Goal: Information Seeking & Learning: Learn about a topic

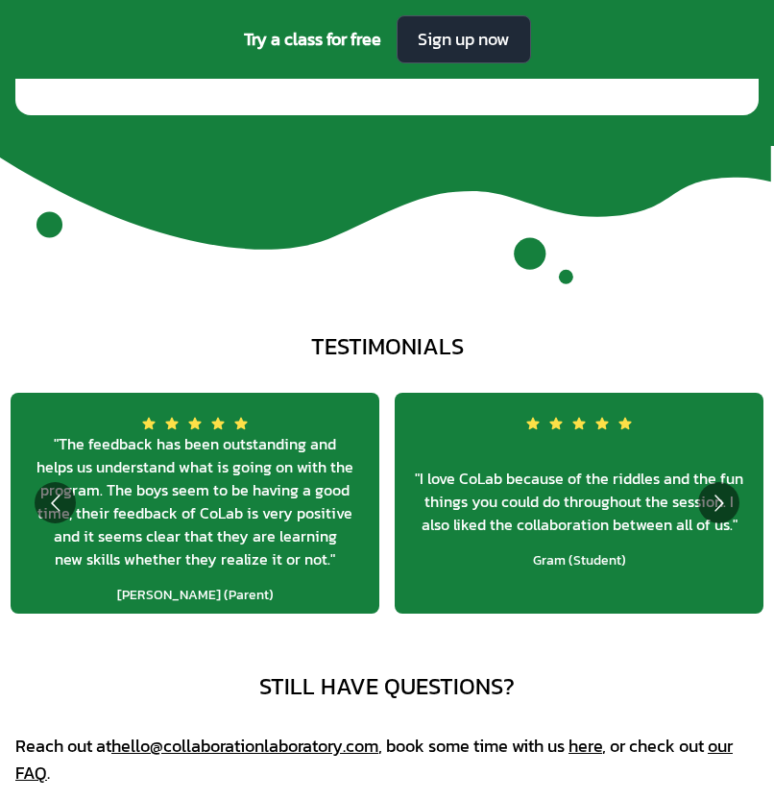
scroll to position [6306, 0]
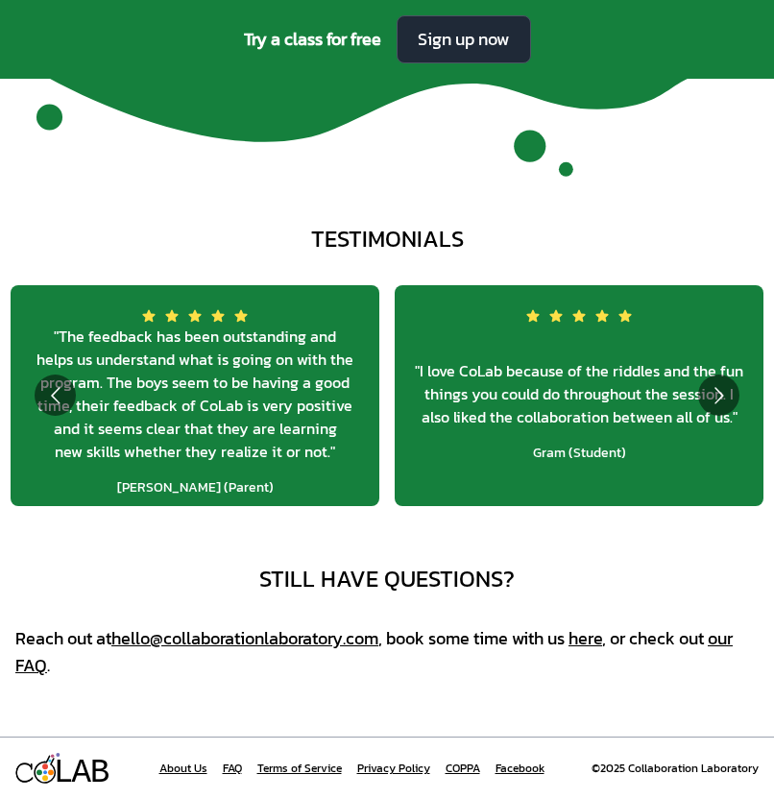
click at [172, 775] on link "About Us" at bounding box center [183, 768] width 48 height 15
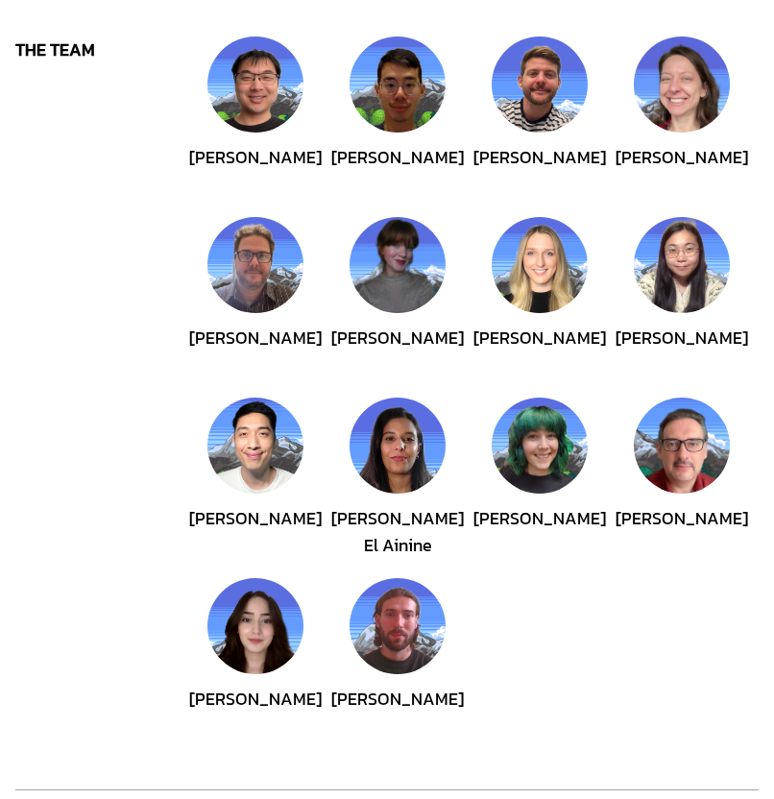
scroll to position [736, 0]
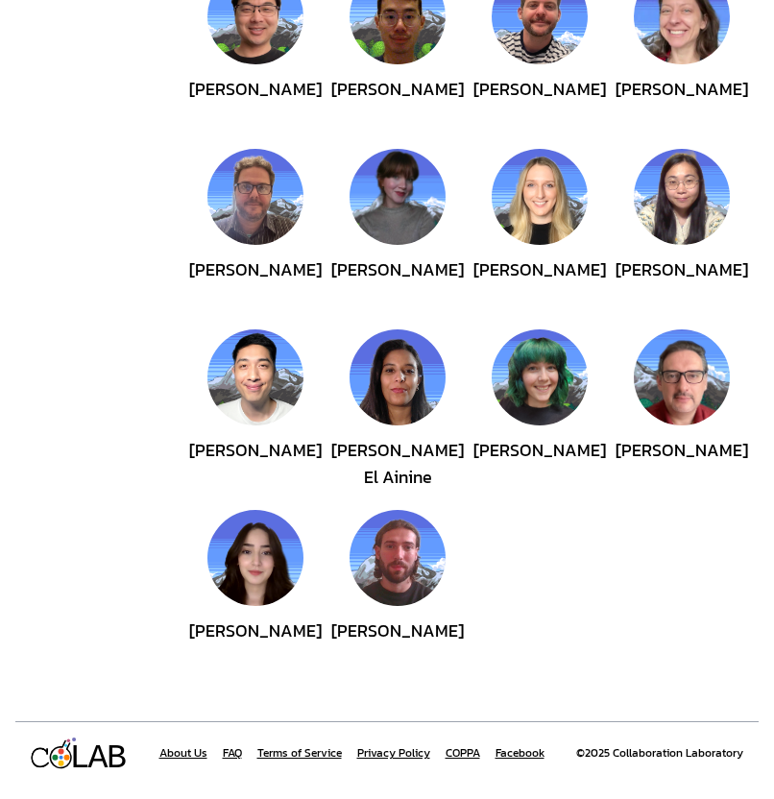
click at [220, 755] on div "About Us FAQ Terms of Service Privacy Policy COPPA Facebook" at bounding box center [351, 753] width 385 height 15
click at [231, 757] on link "FAQ" at bounding box center [232, 753] width 19 height 15
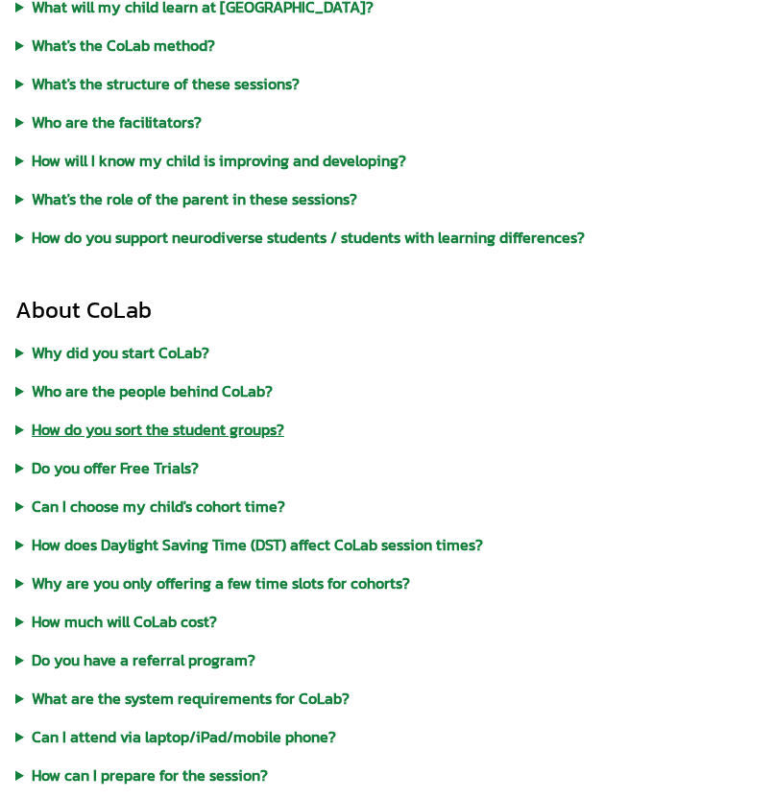
scroll to position [262, 0]
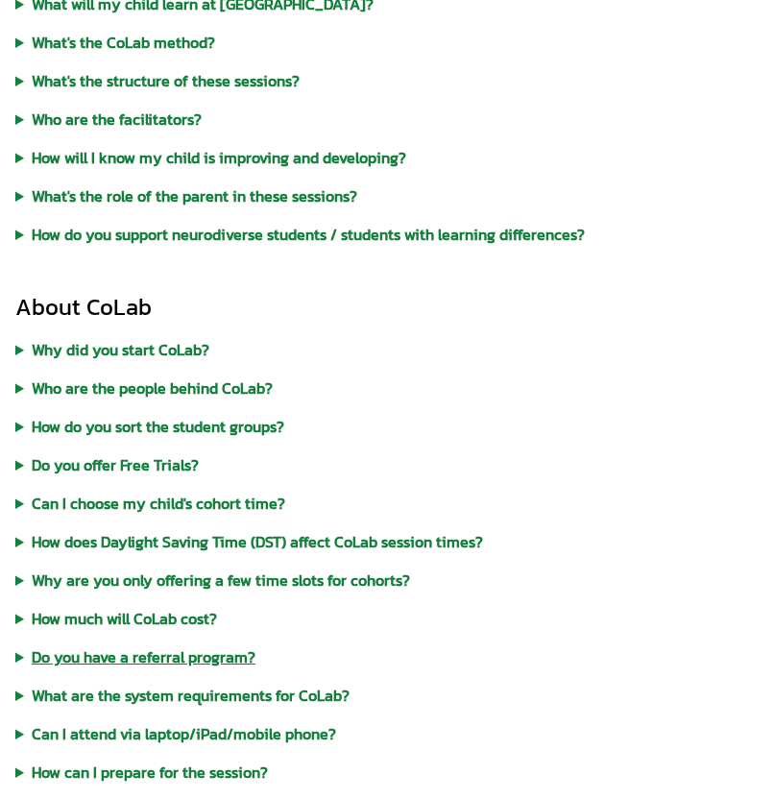
click at [212, 660] on summary "Do you have a referral program?" at bounding box center [387, 657] width 744 height 23
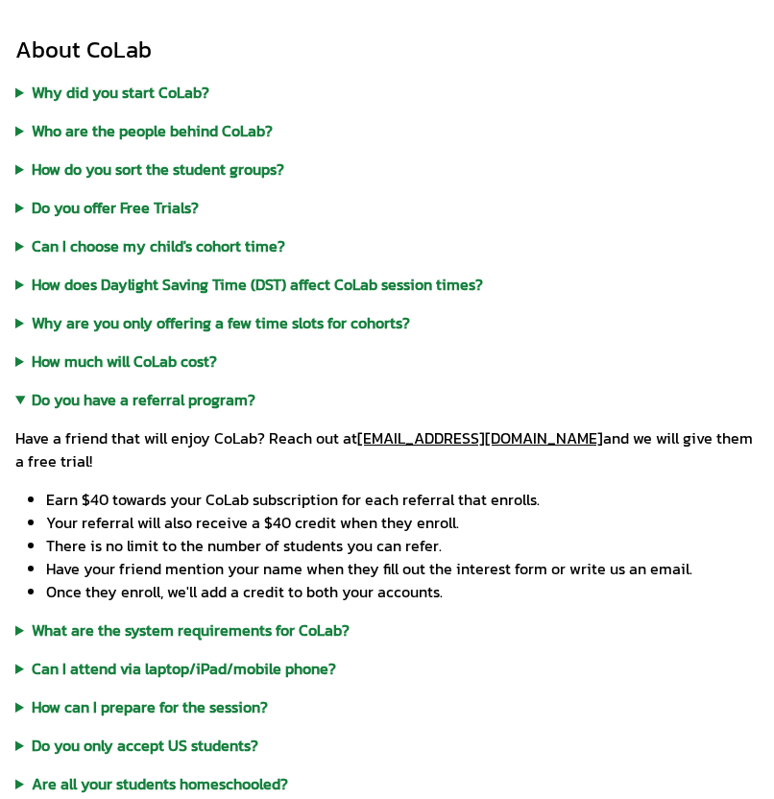
scroll to position [512, 0]
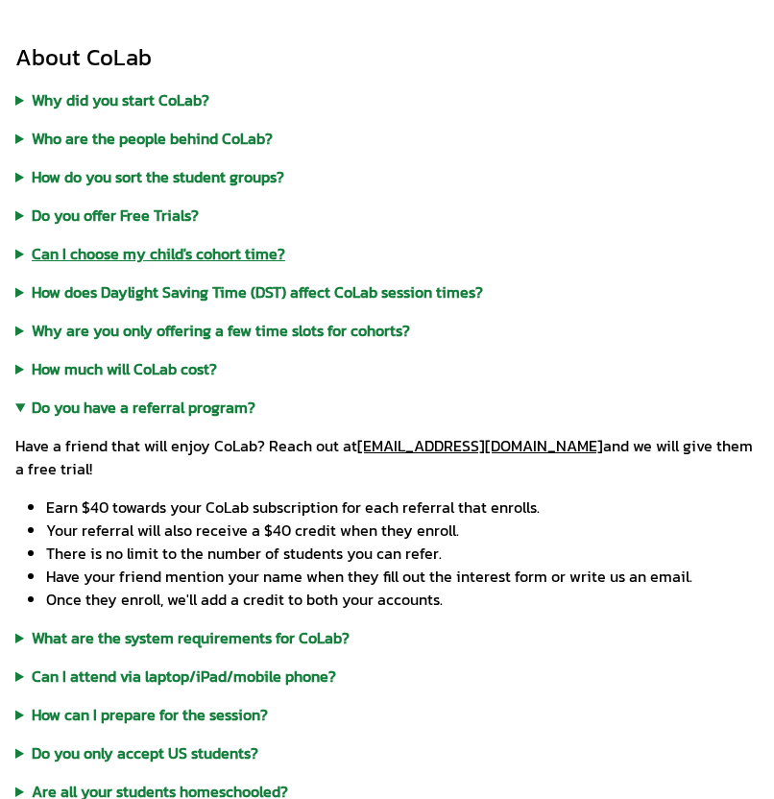
click at [136, 248] on summary "Can I choose my child's cohort time?" at bounding box center [387, 253] width 744 height 23
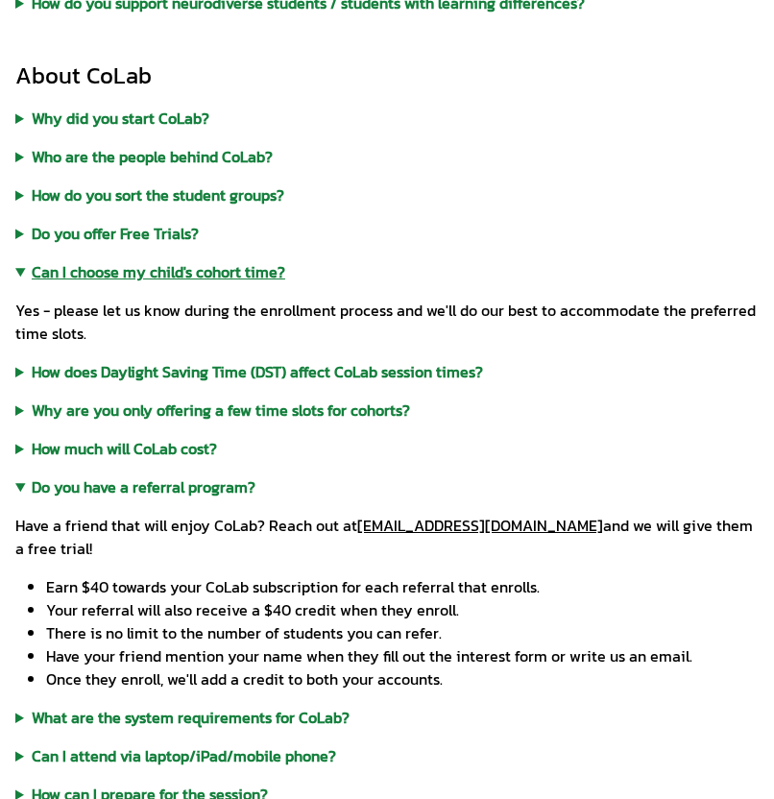
scroll to position [480, 0]
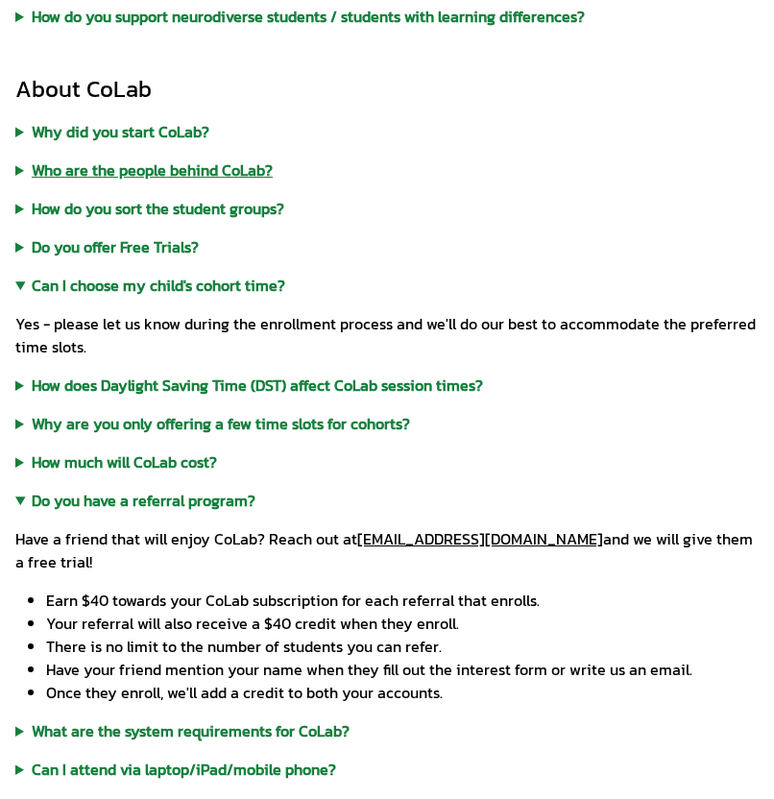
click at [135, 166] on summary "Who are the people behind CoLab?" at bounding box center [387, 170] width 744 height 23
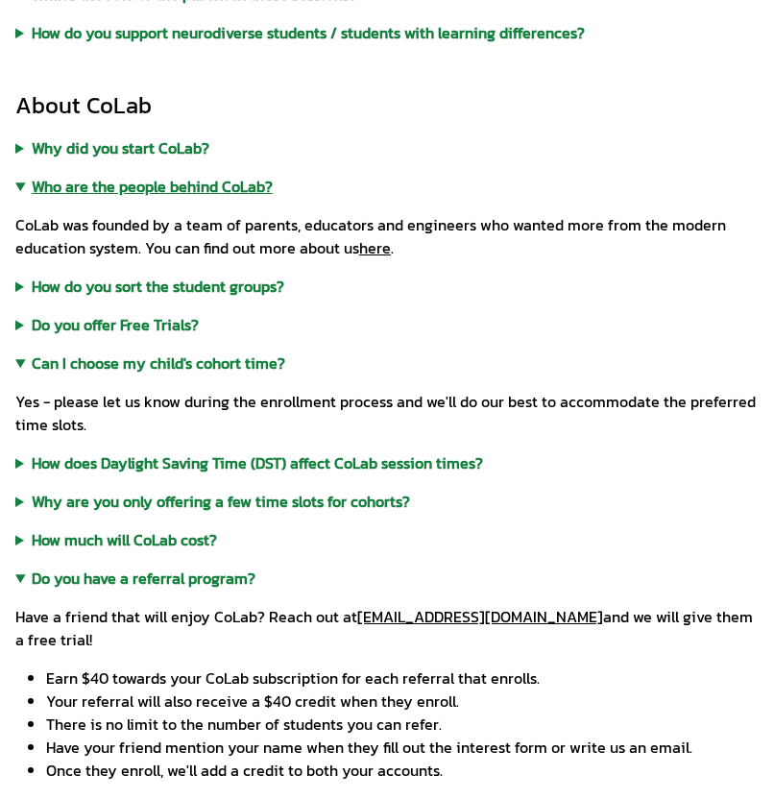
scroll to position [460, 0]
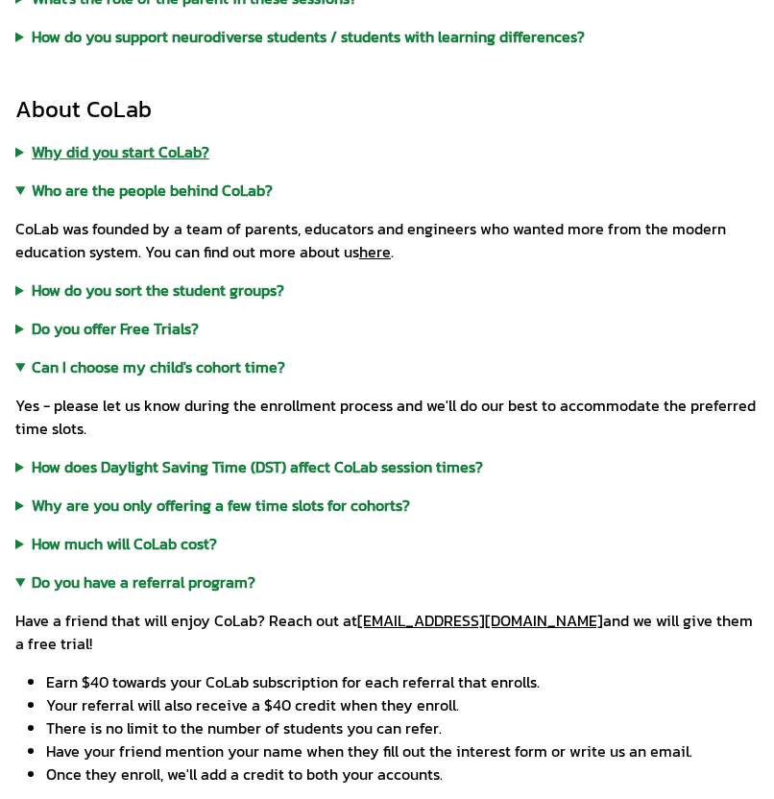
click at [135, 156] on summary "Why did you start CoLab?" at bounding box center [387, 151] width 744 height 23
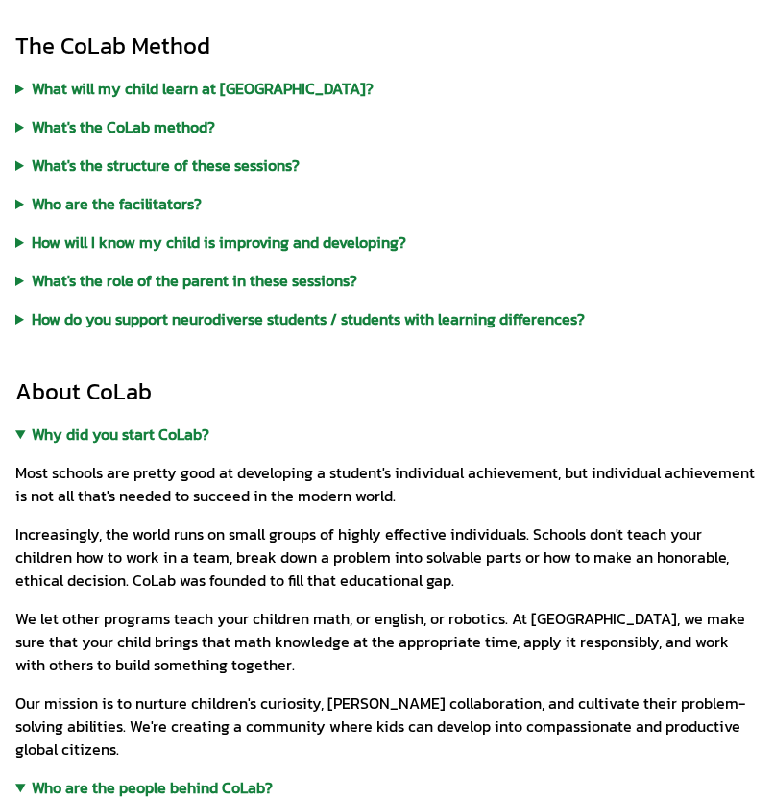
scroll to position [168, 0]
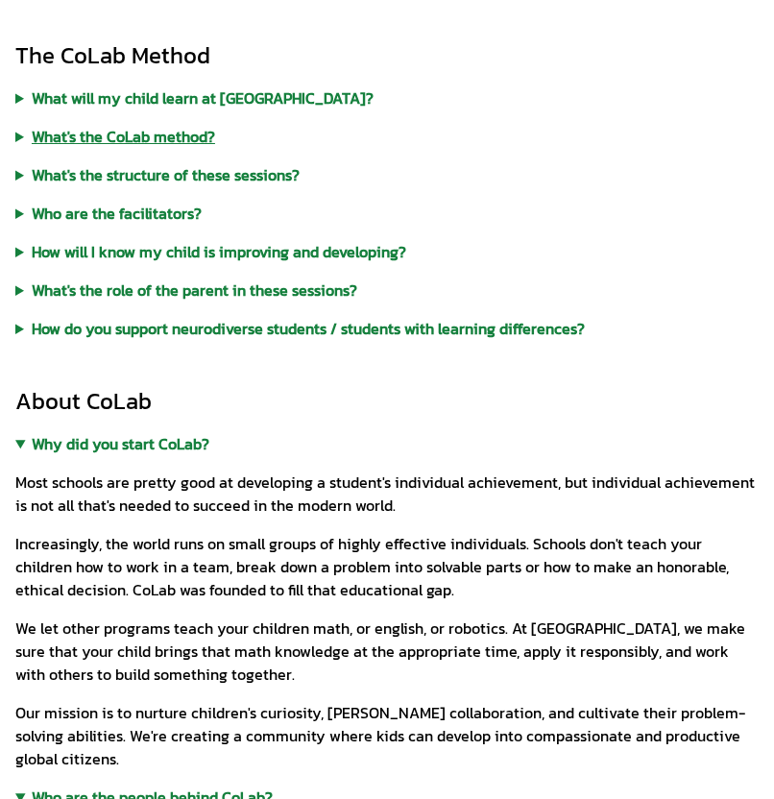
click at [99, 142] on summary "What's the CoLab method?" at bounding box center [387, 136] width 744 height 23
